Goal: Navigation & Orientation: Find specific page/section

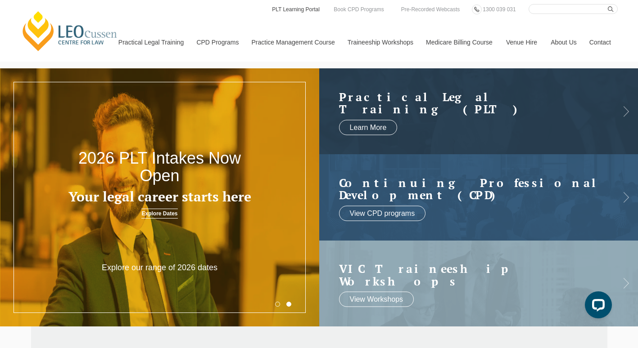
click at [282, 6] on link "PLT Learning Portal" at bounding box center [295, 9] width 49 height 10
click at [287, 9] on link "PLT Learning Portal" at bounding box center [295, 9] width 49 height 10
click at [295, 8] on link "PLT Learning Portal" at bounding box center [295, 9] width 49 height 10
